Goal: Navigation & Orientation: Find specific page/section

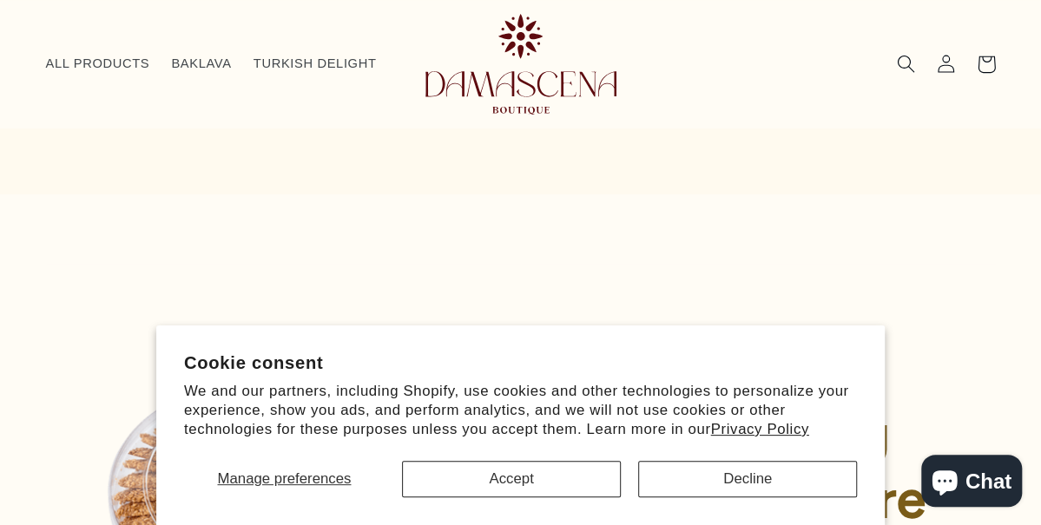
scroll to position [163, 0]
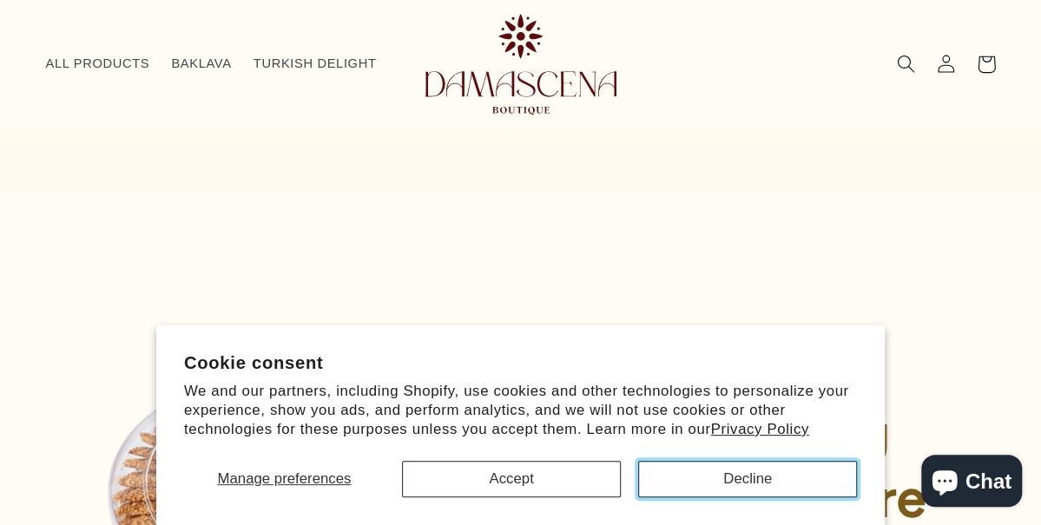
click at [728, 471] on button "Decline" at bounding box center [747, 479] width 219 height 36
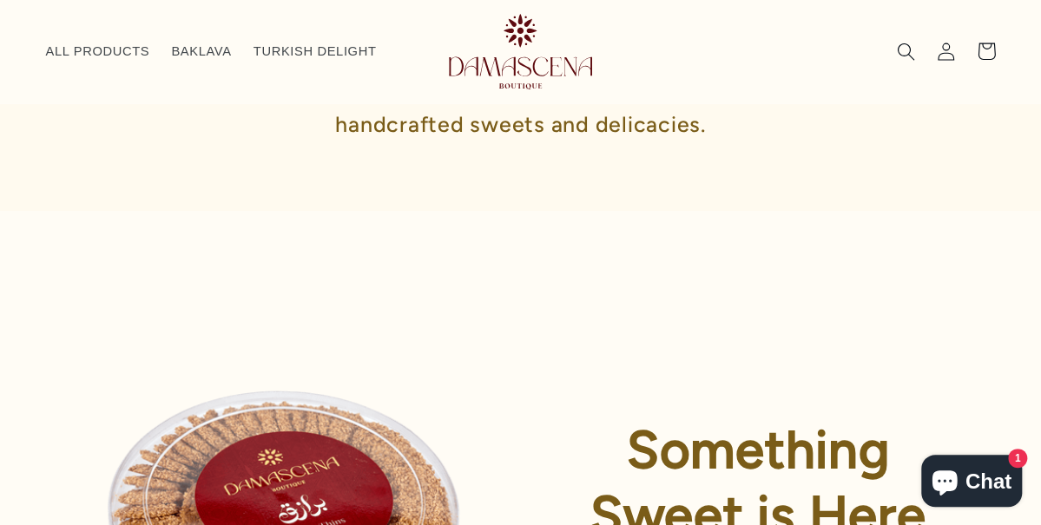
scroll to position [0, 0]
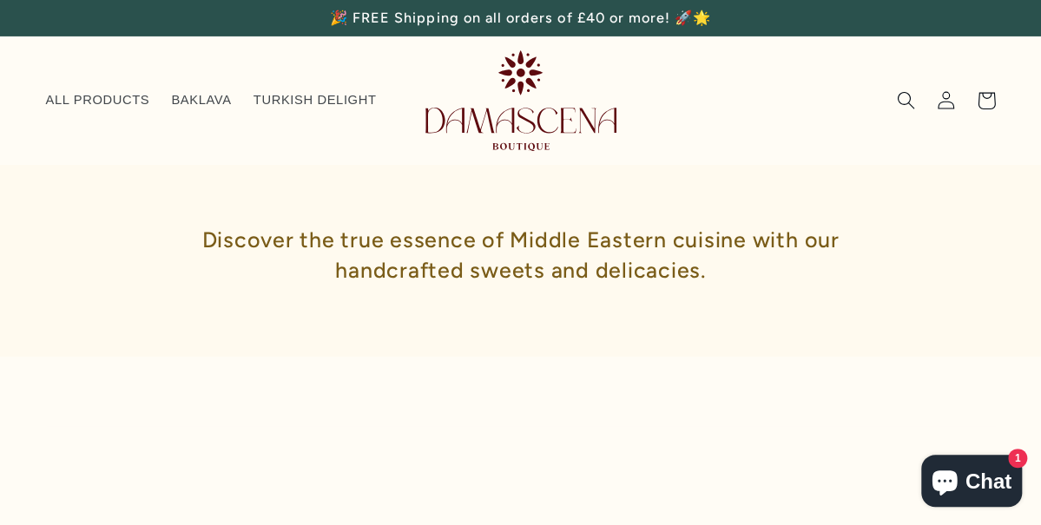
click at [186, 92] on span "BAKLAVA" at bounding box center [201, 100] width 60 height 16
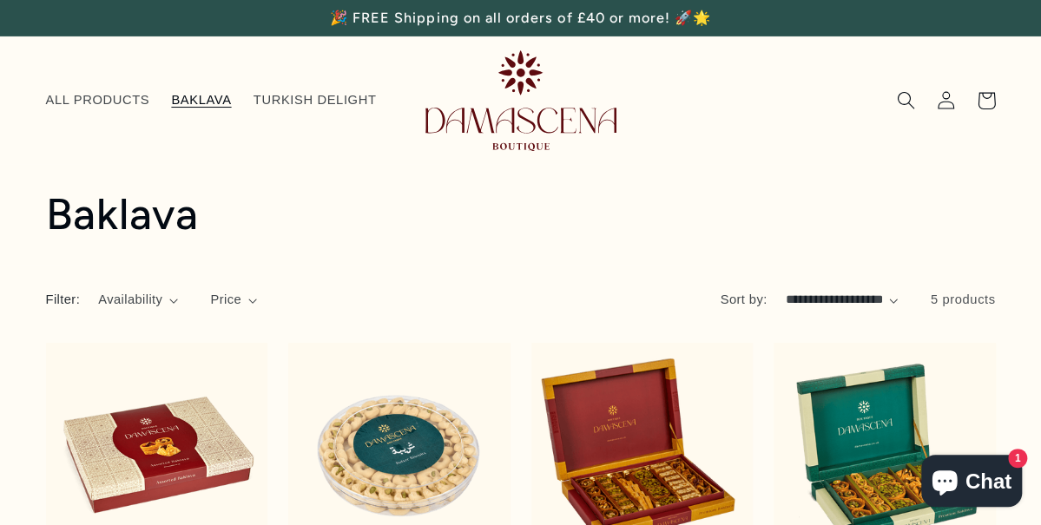
click at [56, 100] on span "ALL PRODUCTS" at bounding box center [98, 100] width 104 height 16
